Goal: Navigation & Orientation: Understand site structure

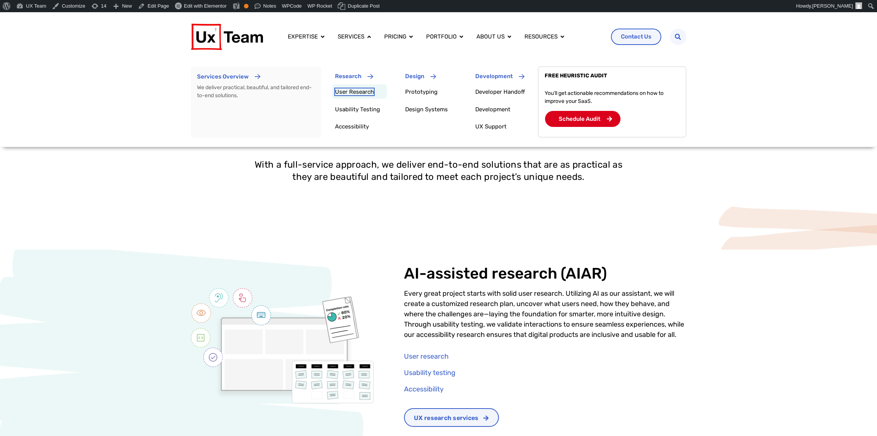
click at [352, 93] on link "User Research" at bounding box center [354, 91] width 39 height 7
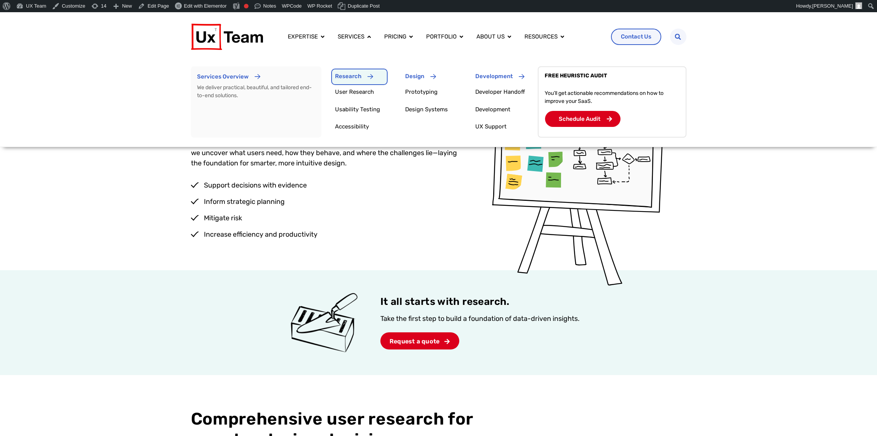
click at [349, 76] on p "Research" at bounding box center [348, 76] width 26 height 5
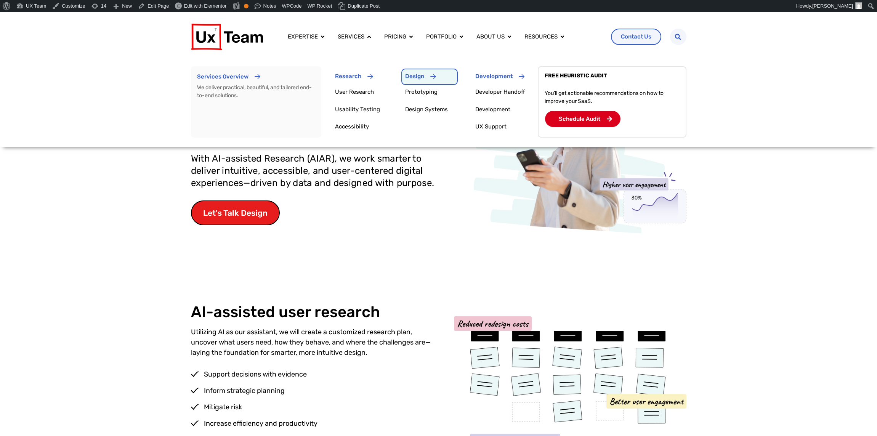
click at [427, 77] on div "Design" at bounding box center [431, 77] width 52 height 13
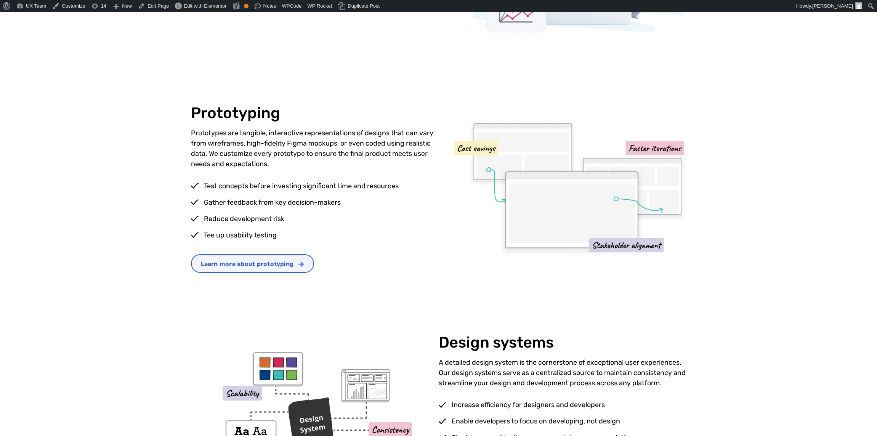
scroll to position [229, 0]
click at [412, 129] on p "Prototypes are tangible, interactive representations of designs that can vary f…" at bounding box center [315, 147] width 248 height 41
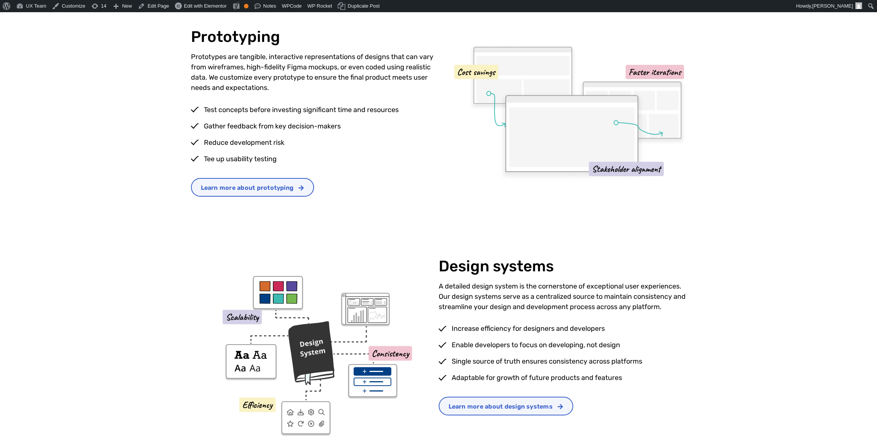
scroll to position [305, 0]
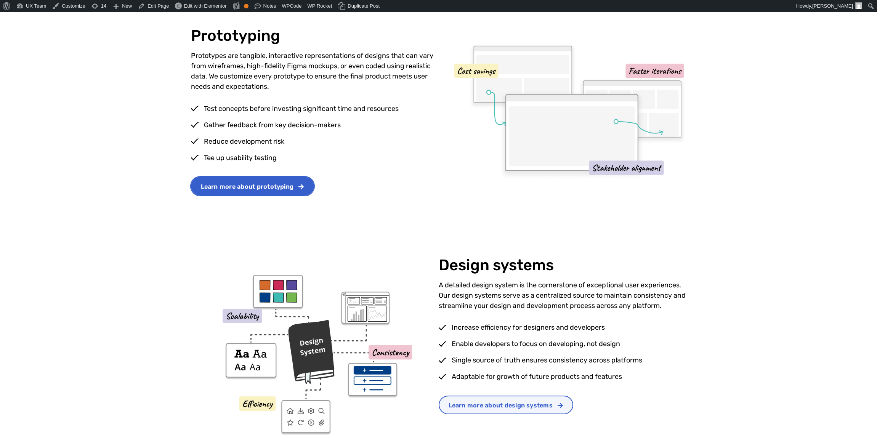
click at [267, 186] on span "Learn more about prototyping" at bounding box center [247, 187] width 93 height 6
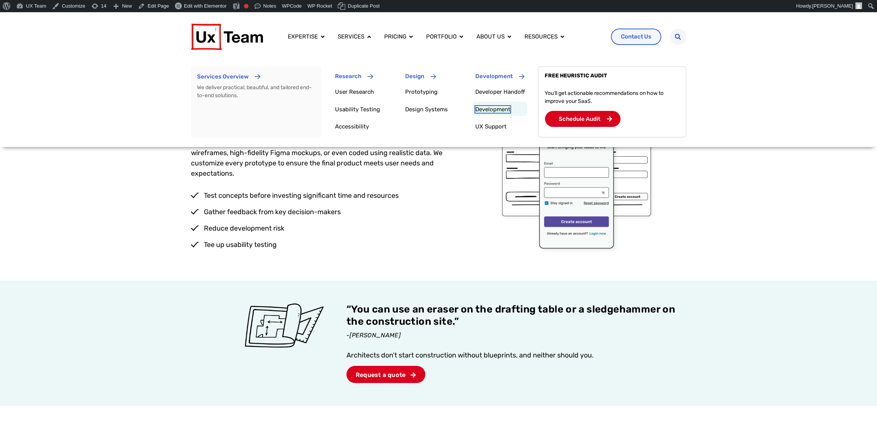
drag, startPoint x: 495, startPoint y: 108, endPoint x: 503, endPoint y: 108, distance: 8.8
click at [495, 108] on link "Development" at bounding box center [492, 109] width 35 height 7
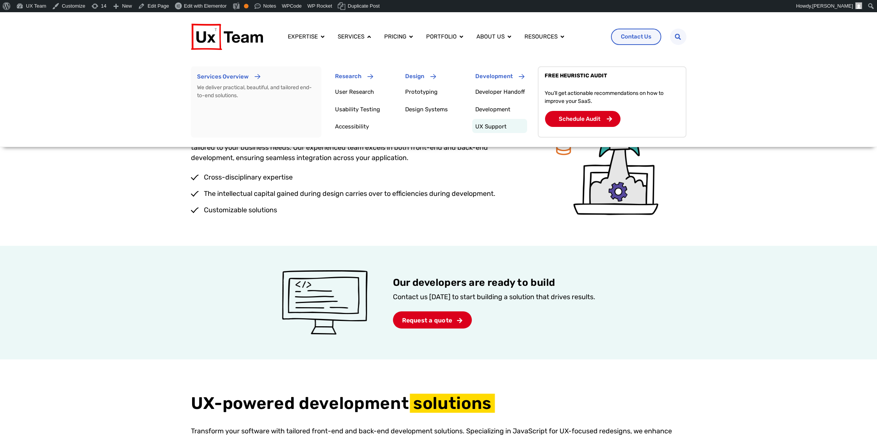
click at [500, 123] on p "UX Support" at bounding box center [501, 127] width 52 height 10
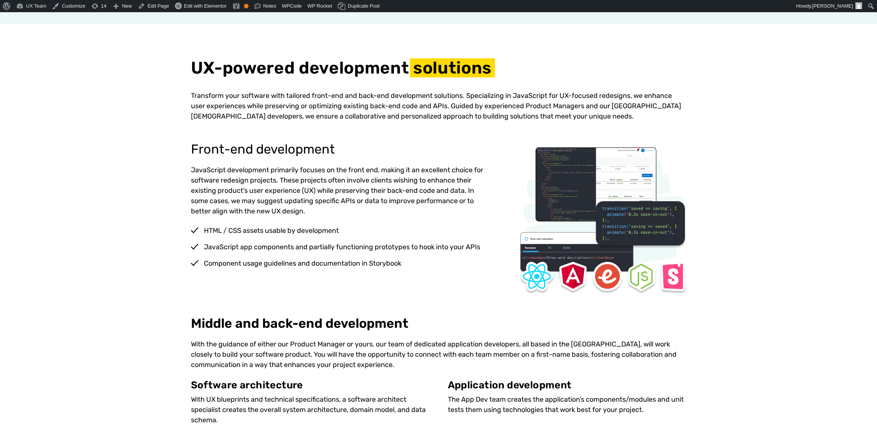
scroll to position [343, 0]
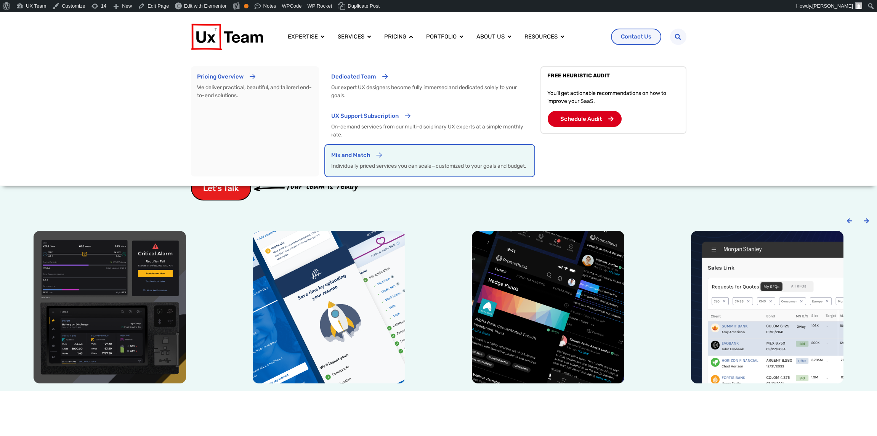
click at [377, 161] on div "Menu" at bounding box center [379, 156] width 6 height 10
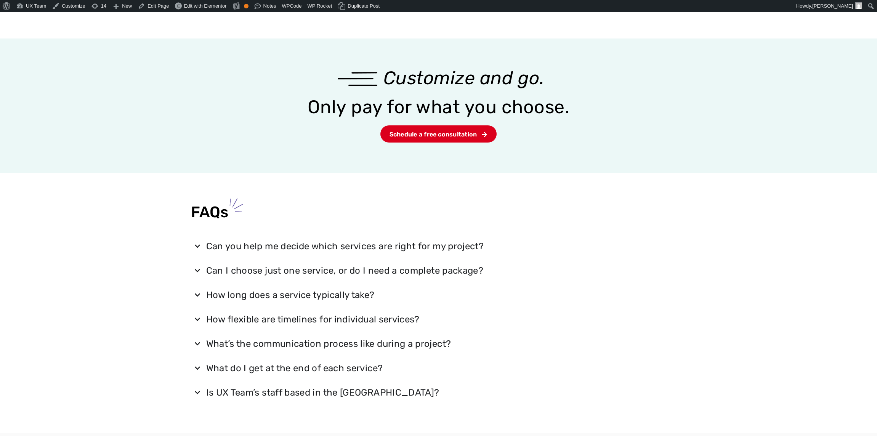
scroll to position [1105, 0]
